Goal: Task Accomplishment & Management: Manage account settings

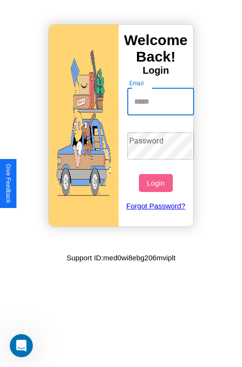
click at [162, 101] on input "Email" at bounding box center [160, 101] width 67 height 27
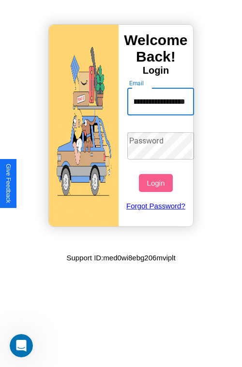
scroll to position [0, 44]
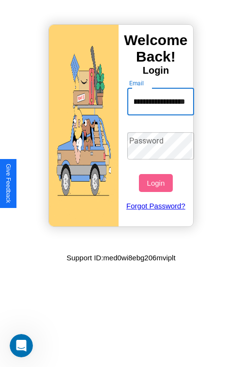
type input "**********"
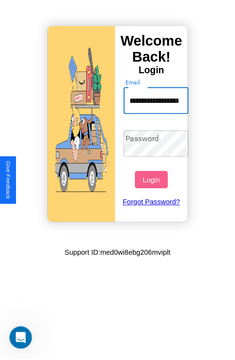
scroll to position [0, 0]
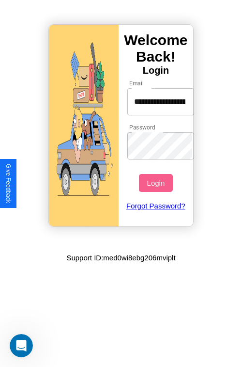
click at [157, 183] on button "Login" at bounding box center [155, 183] width 33 height 18
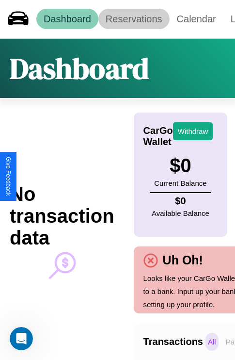
click at [134, 19] on link "Reservations" at bounding box center [133, 19] width 71 height 20
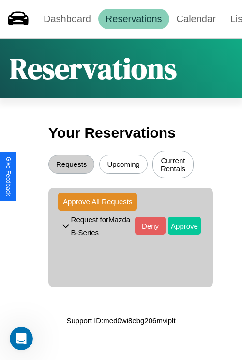
click at [177, 227] on button "Approve" at bounding box center [184, 226] width 33 height 18
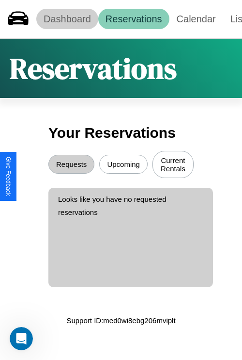
click at [67, 19] on link "Dashboard" at bounding box center [67, 19] width 62 height 20
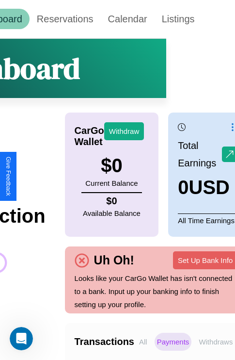
click at [216, 341] on p "Withdraws" at bounding box center [215, 341] width 39 height 18
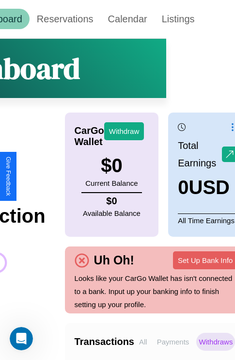
click at [173, 341] on p "Payments" at bounding box center [173, 341] width 37 height 18
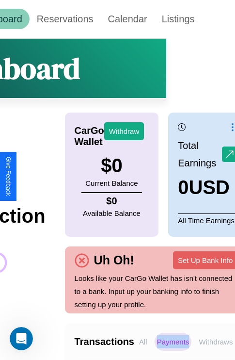
click at [173, 341] on p "Payments" at bounding box center [173, 341] width 37 height 18
click at [216, 341] on p "Withdraws" at bounding box center [215, 341] width 39 height 18
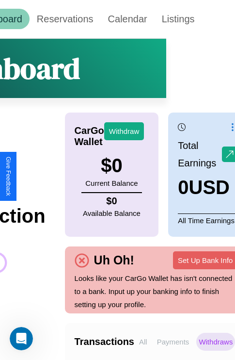
click at [143, 341] on p "All" at bounding box center [143, 341] width 13 height 18
click at [216, 341] on p "Withdraws" at bounding box center [215, 341] width 39 height 18
